Goal: Check status: Check status

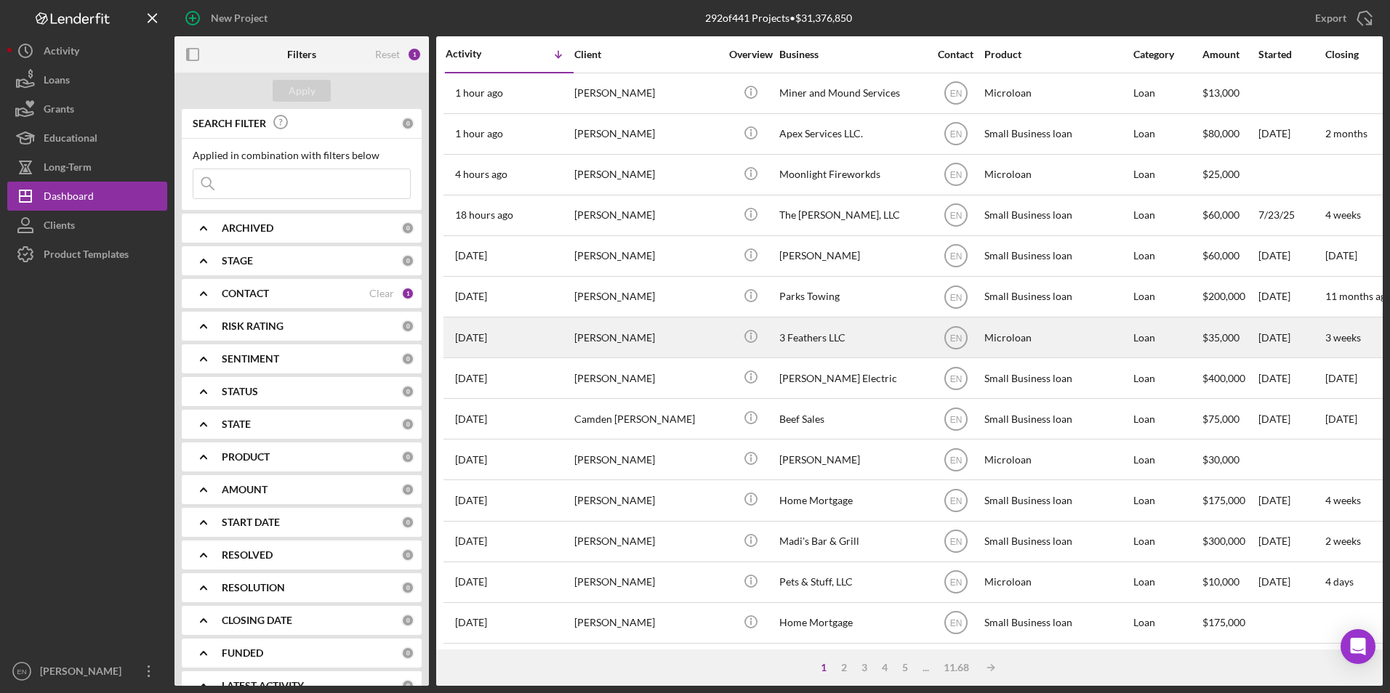
click at [581, 340] on div "[PERSON_NAME]" at bounding box center [646, 337] width 145 height 39
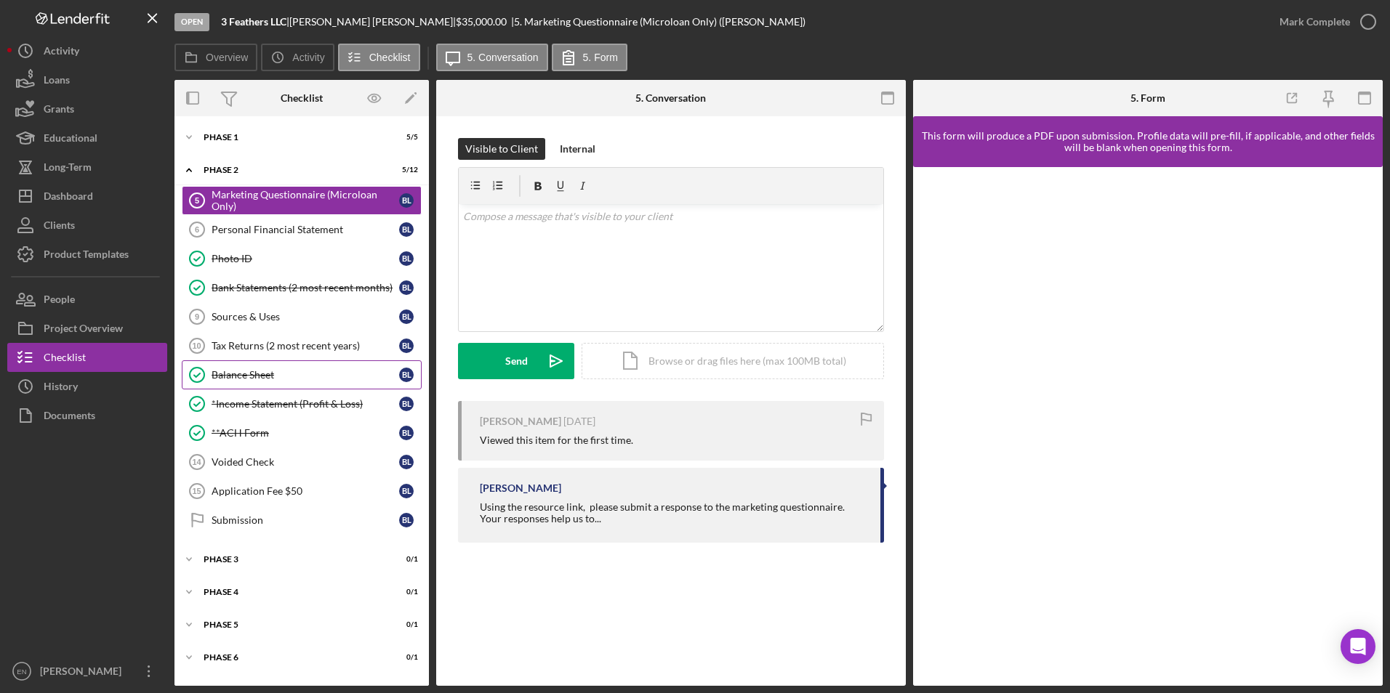
click at [254, 380] on div "Balance Sheet" at bounding box center [306, 375] width 188 height 12
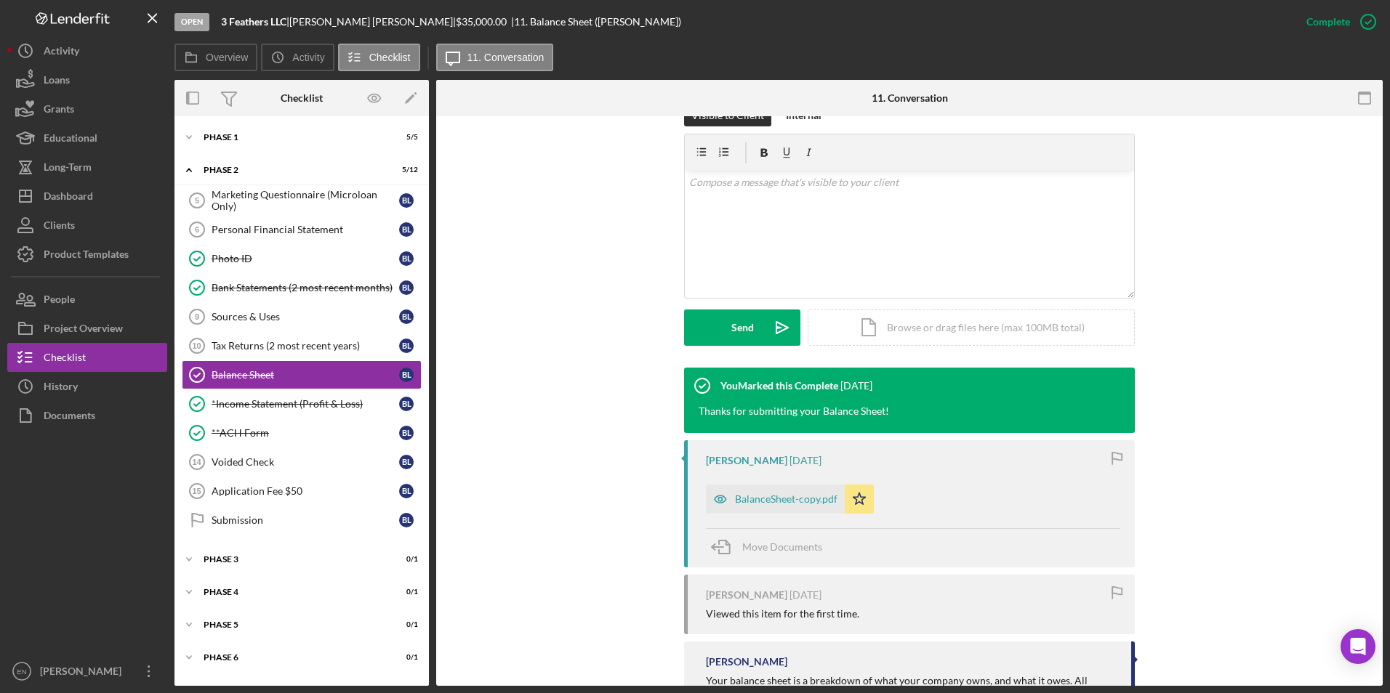
scroll to position [363, 0]
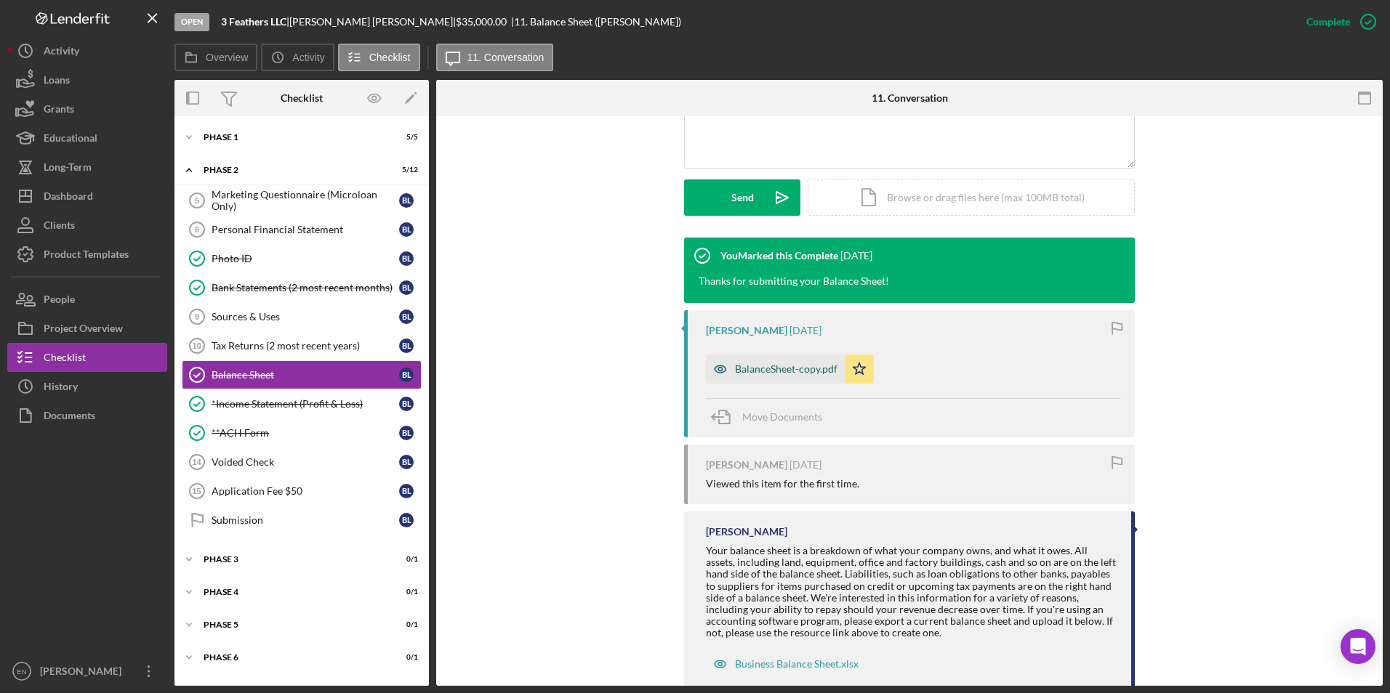
click at [752, 372] on div "BalanceSheet-copy.pdf" at bounding box center [786, 369] width 102 height 12
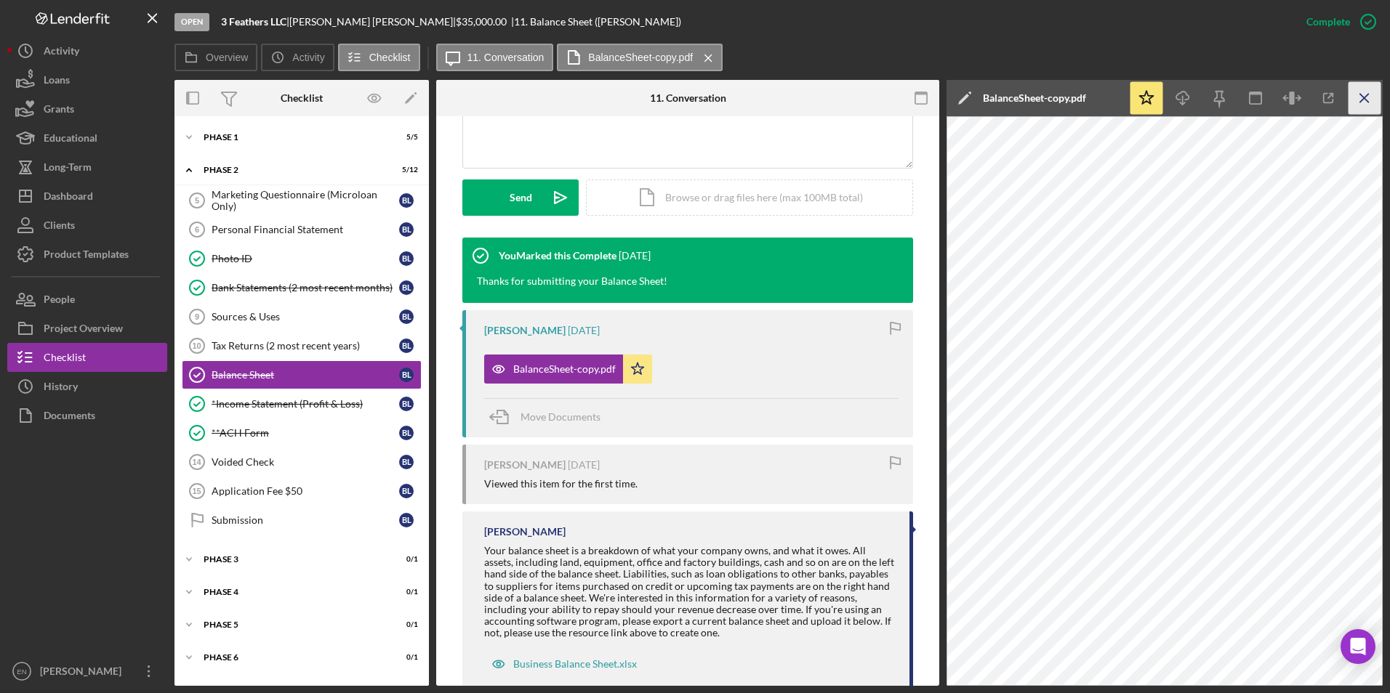
click at [1372, 88] on icon "Icon/Menu Close" at bounding box center [1364, 98] width 33 height 33
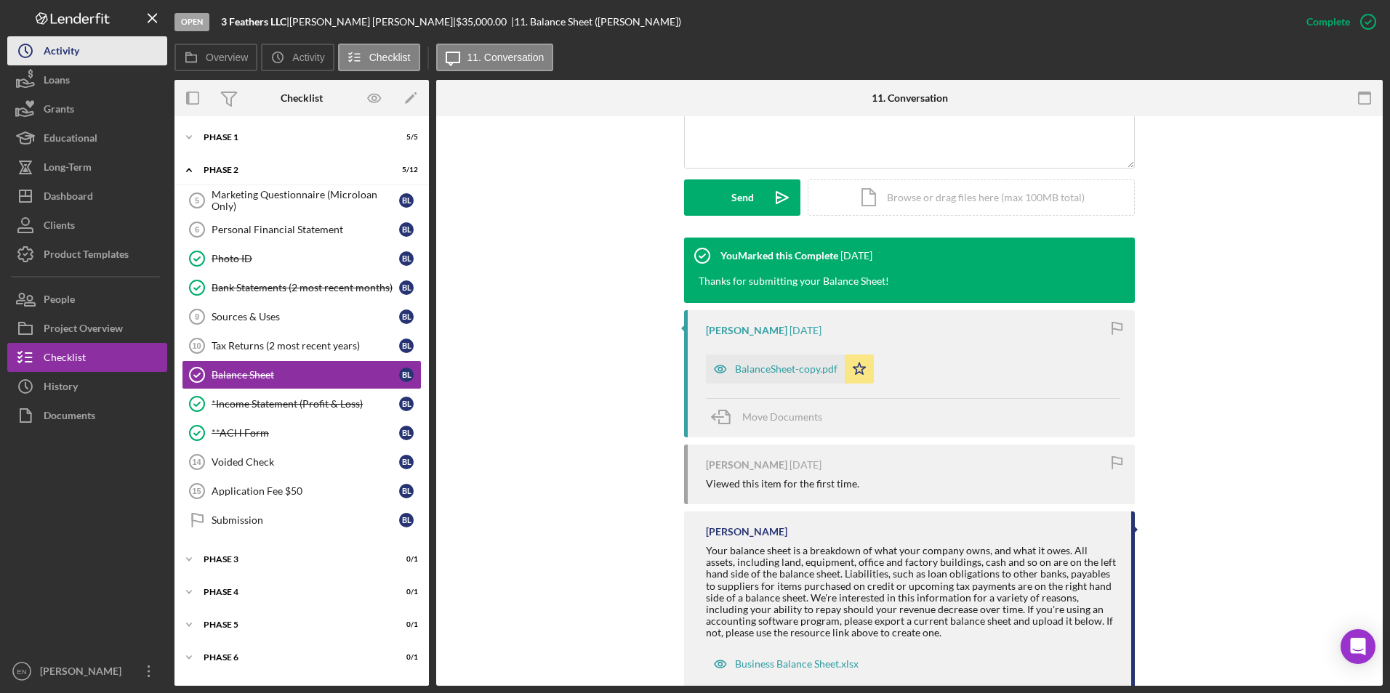
click at [52, 52] on div "Activity" at bounding box center [62, 52] width 36 height 33
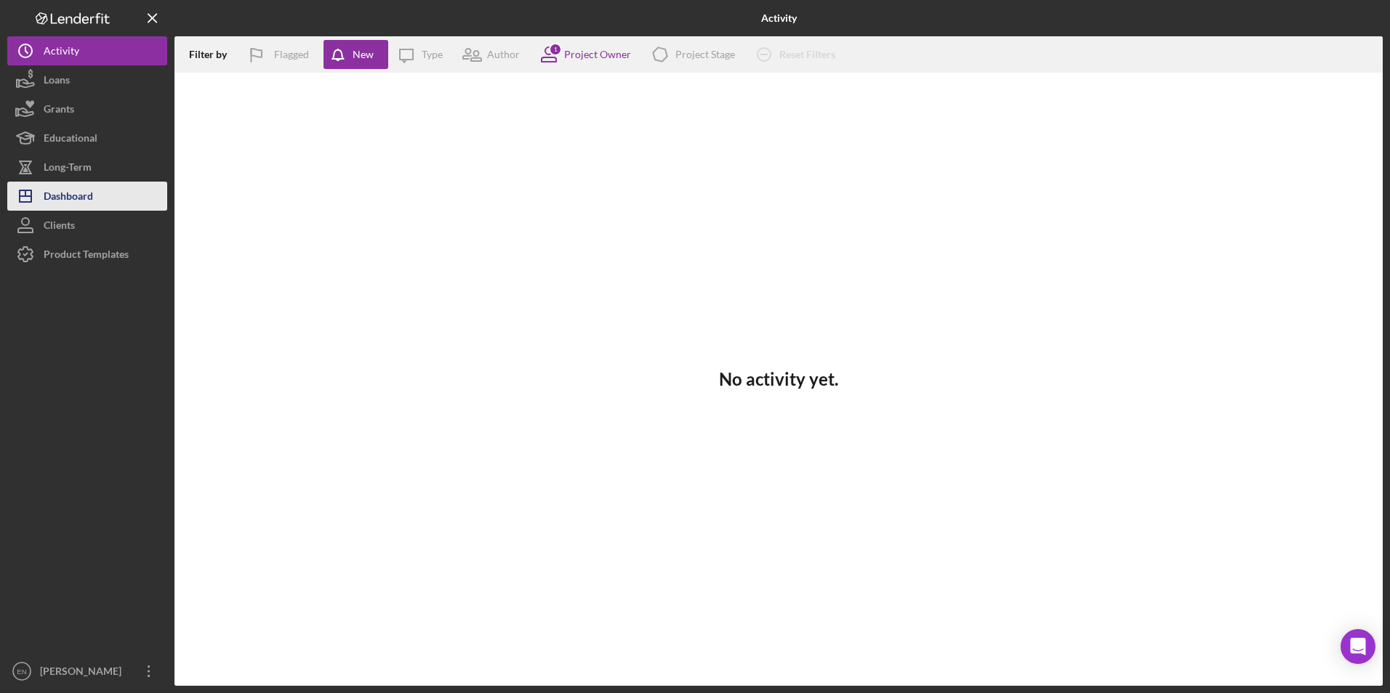
click at [78, 197] on div "Dashboard" at bounding box center [68, 198] width 49 height 33
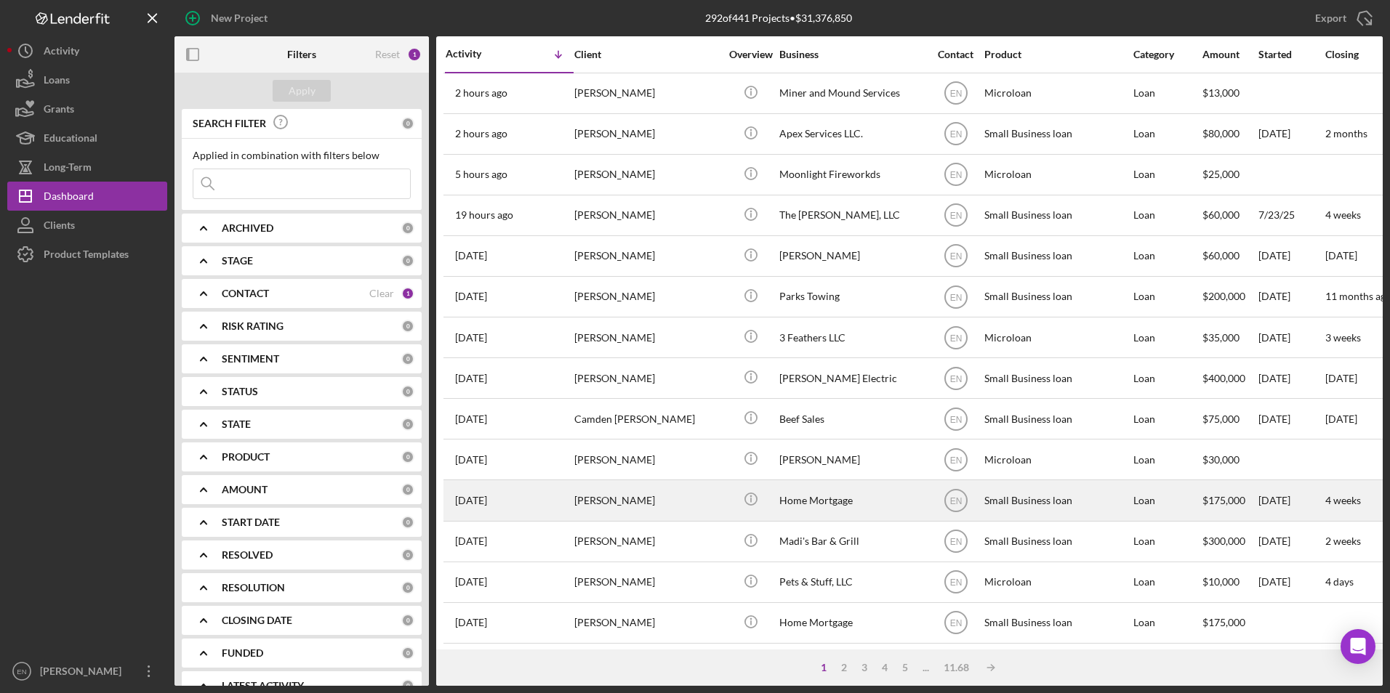
scroll to position [461, 0]
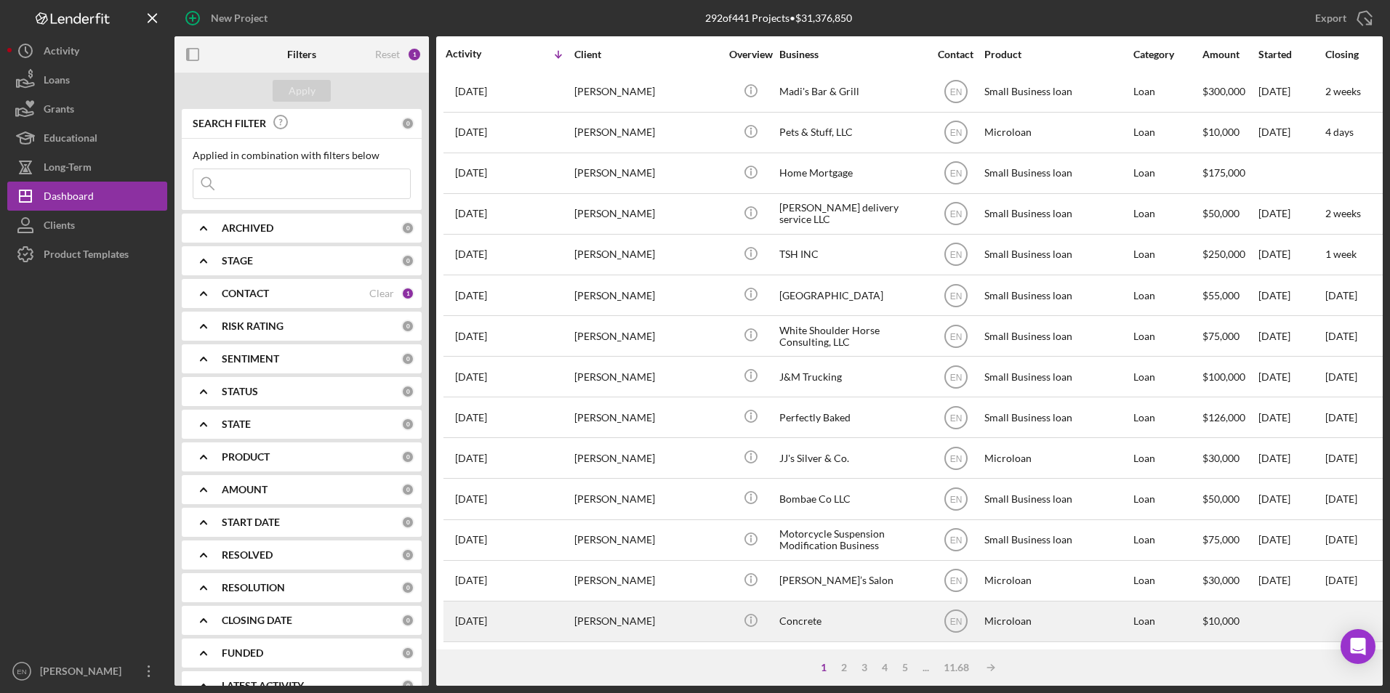
click at [644, 616] on div "[PERSON_NAME]" at bounding box center [646, 622] width 145 height 39
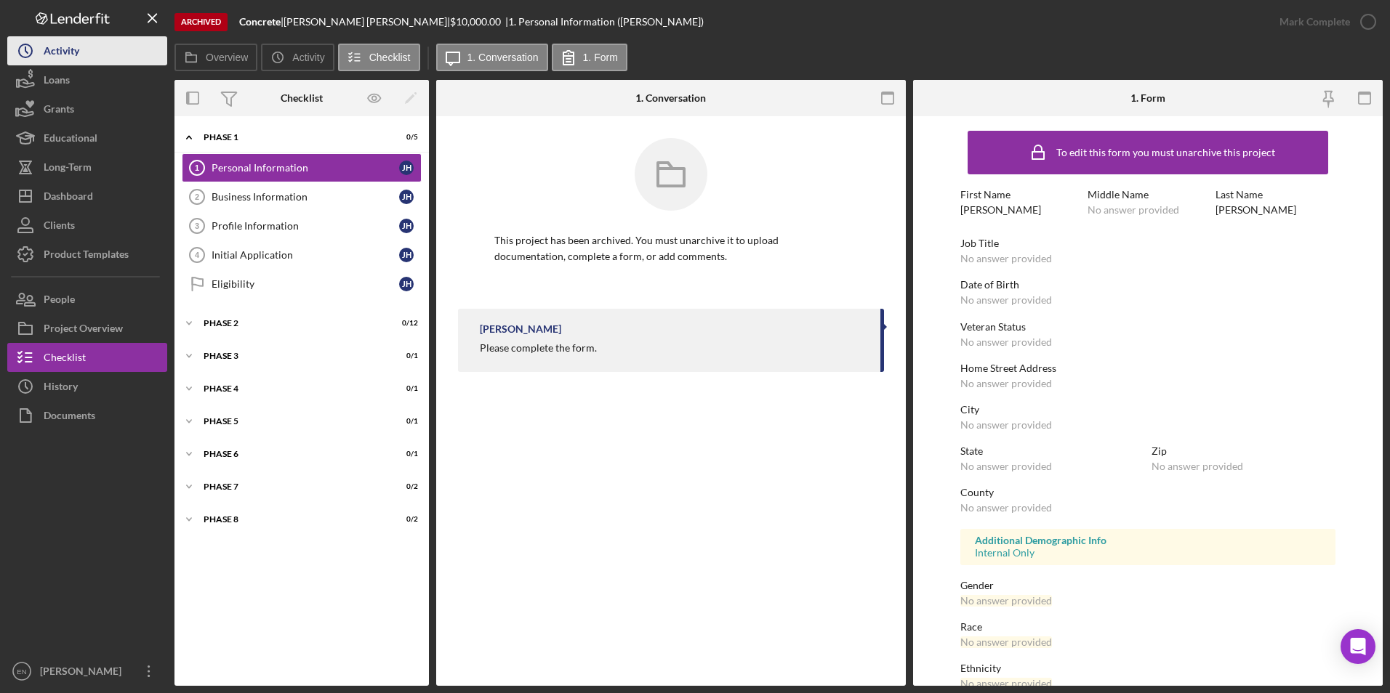
click at [119, 59] on button "Icon/History Activity" at bounding box center [87, 50] width 160 height 29
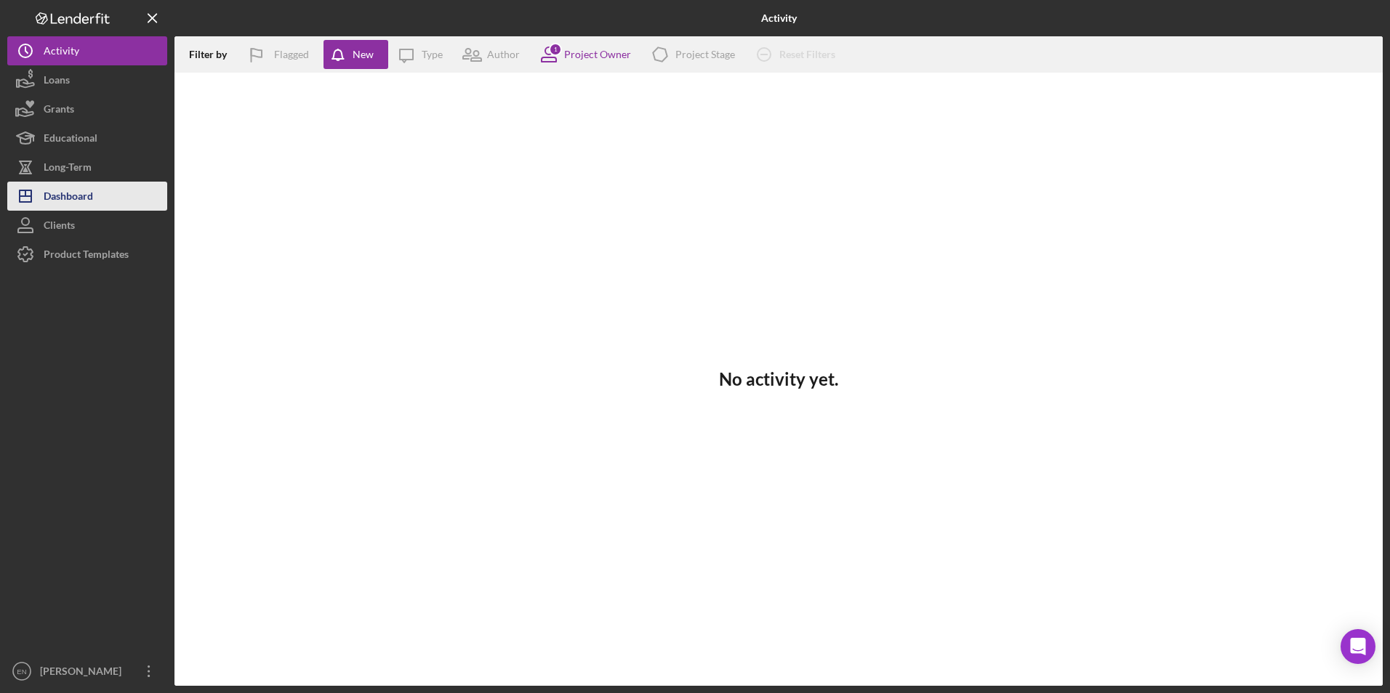
click at [61, 201] on div "Dashboard" at bounding box center [68, 198] width 49 height 33
